Goal: Task Accomplishment & Management: Manage account settings

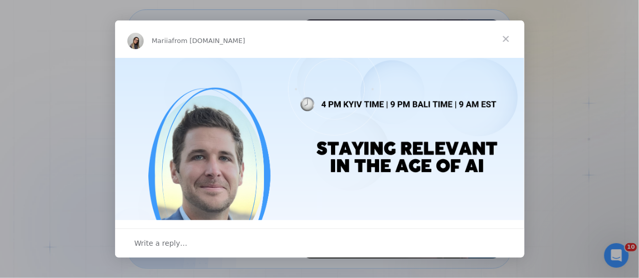
click at [506, 39] on span "Close" at bounding box center [505, 38] width 37 height 37
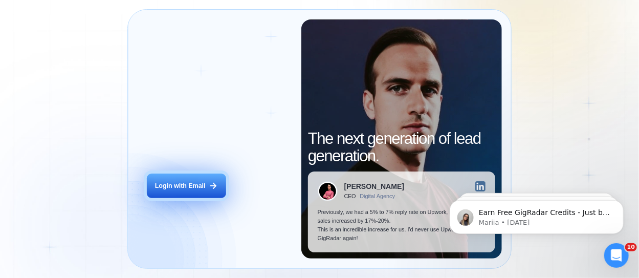
click at [189, 182] on div "Login with Email" at bounding box center [180, 186] width 51 height 9
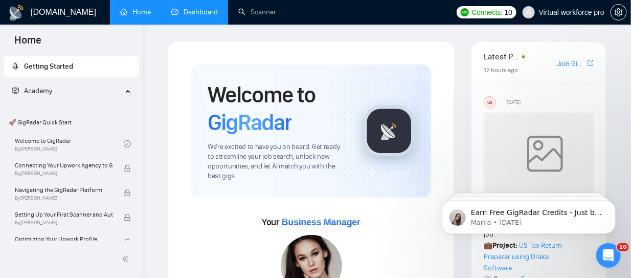
click at [192, 10] on link "Dashboard" at bounding box center [194, 12] width 47 height 9
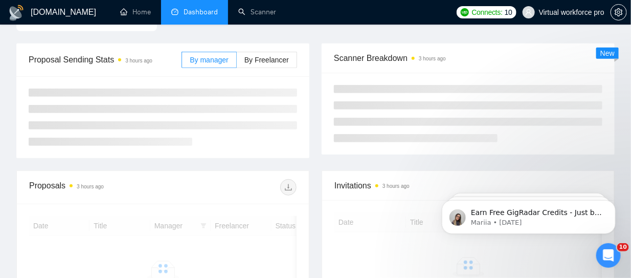
scroll to position [306, 0]
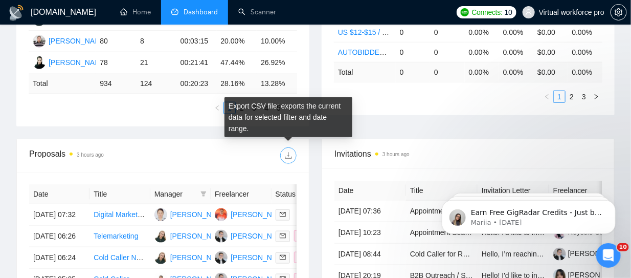
drag, startPoint x: 288, startPoint y: 154, endPoint x: 222, endPoint y: 173, distance: 68.1
click at [235, 169] on div "Proposals 3 hours ago" at bounding box center [162, 155] width 267 height 33
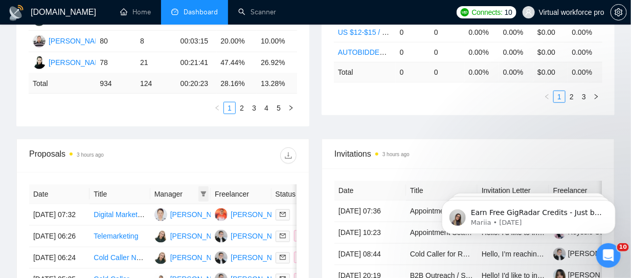
click at [205, 191] on icon "filter" at bounding box center [203, 194] width 6 height 6
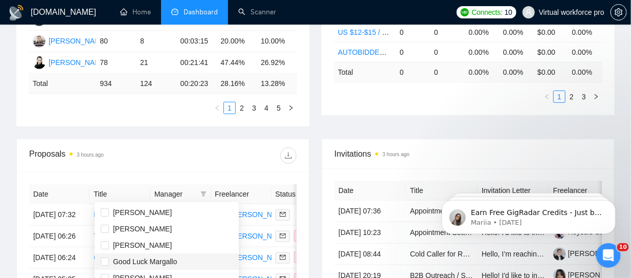
scroll to position [51, 0]
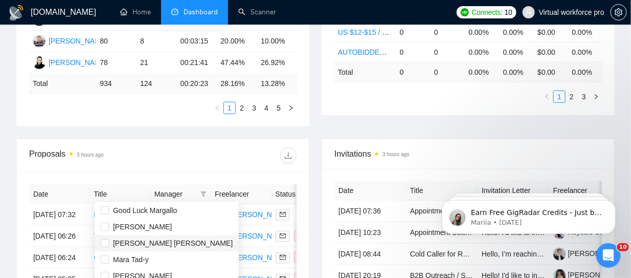
click at [115, 242] on span "[PERSON_NAME] [PERSON_NAME]" at bounding box center [173, 243] width 120 height 8
checkbox input "true"
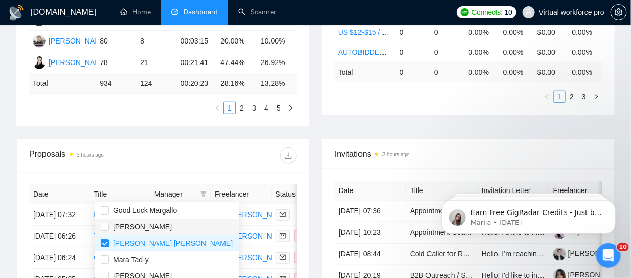
scroll to position [102, 0]
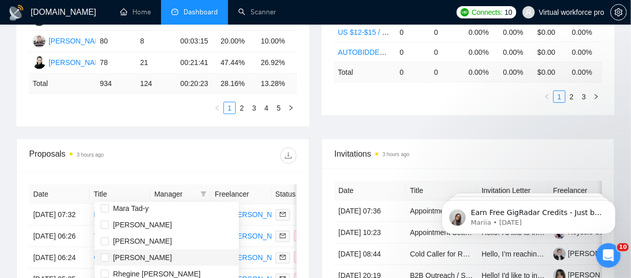
click at [132, 258] on span "[PERSON_NAME]" at bounding box center [142, 257] width 59 height 8
checkbox input "true"
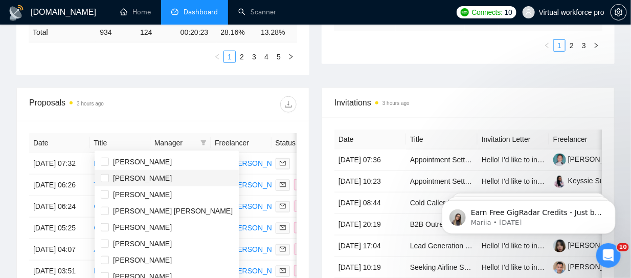
scroll to position [409, 0]
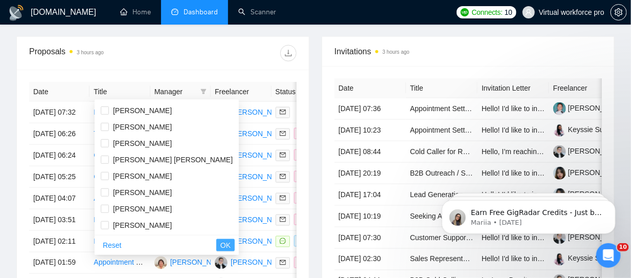
click at [220, 244] on span "OK" at bounding box center [225, 244] width 10 height 11
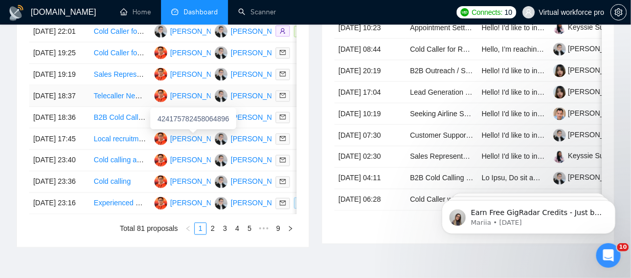
scroll to position [357, 0]
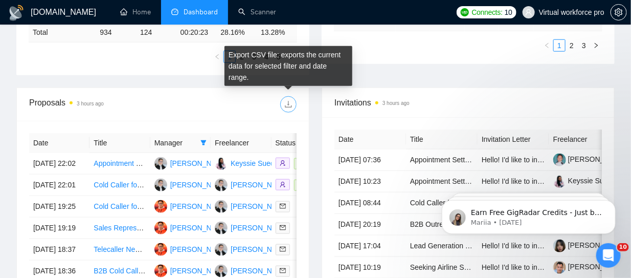
click at [292, 101] on icon "download" at bounding box center [288, 104] width 8 height 8
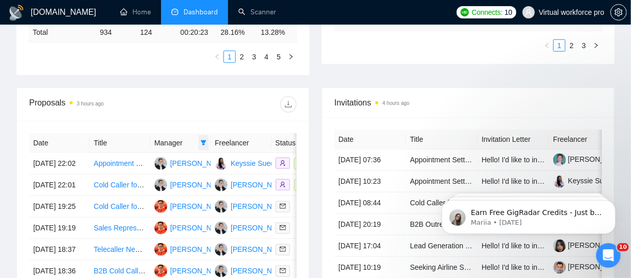
click at [201, 141] on icon "filter" at bounding box center [203, 143] width 6 height 6
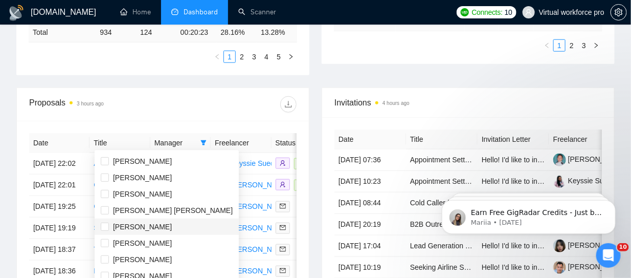
click at [139, 227] on span "[PERSON_NAME]" at bounding box center [142, 226] width 59 height 8
checkbox input "true"
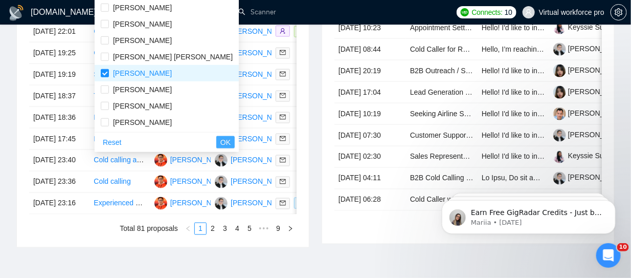
click at [220, 143] on span "OK" at bounding box center [225, 142] width 10 height 11
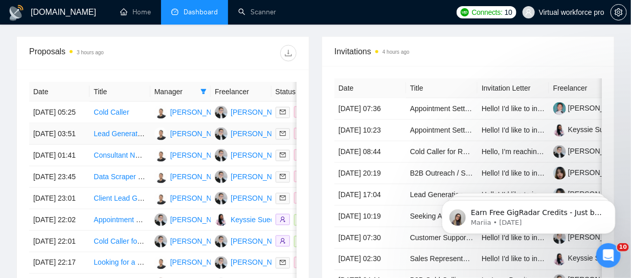
scroll to position [306, 0]
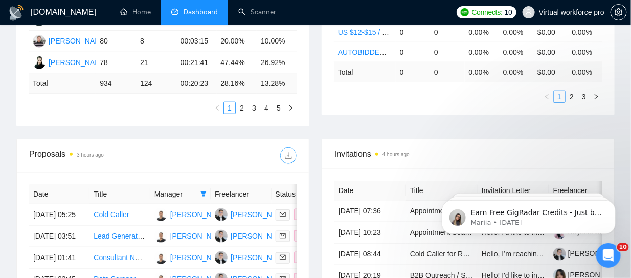
click at [291, 161] on button "button" at bounding box center [288, 155] width 16 height 16
